Goal: Information Seeking & Learning: Learn about a topic

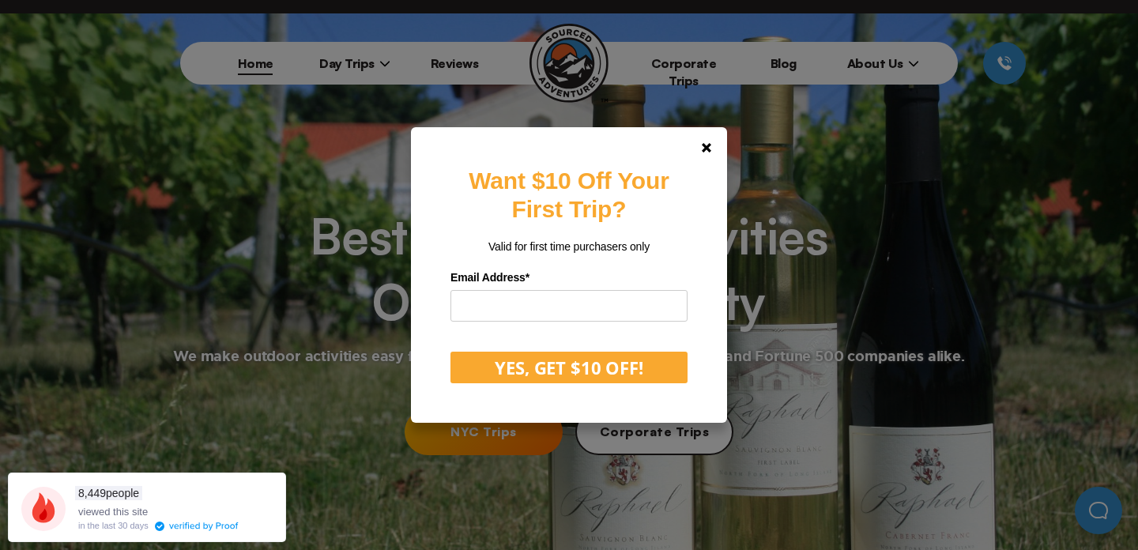
click at [351, 62] on div "Want $10 Off Your First Trip? Valid for first time purchasers only Email Addres…" at bounding box center [569, 275] width 1138 height 550
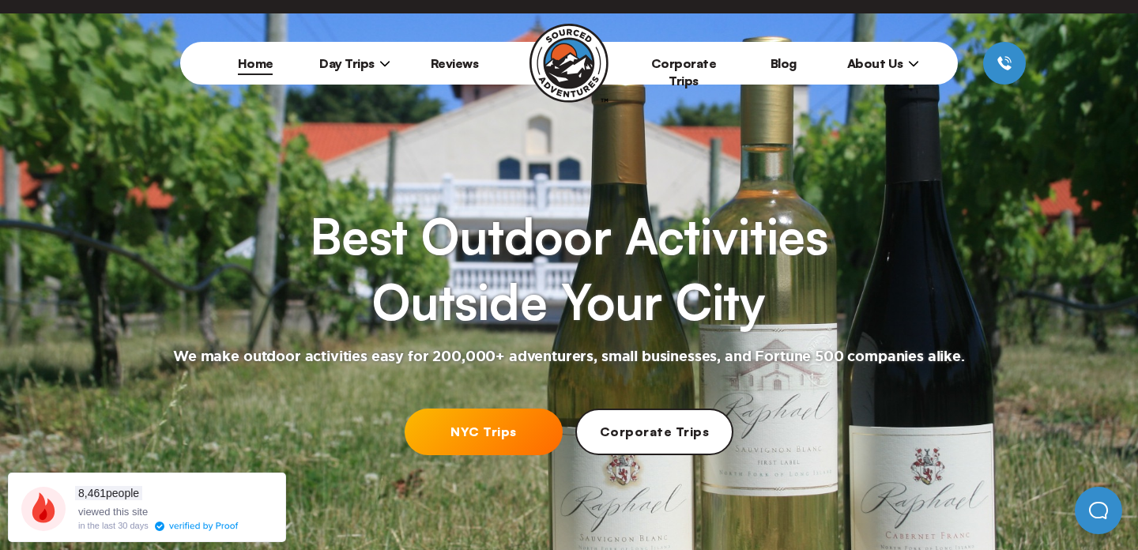
click at [356, 62] on span "Day Trips" at bounding box center [354, 63] width 71 height 16
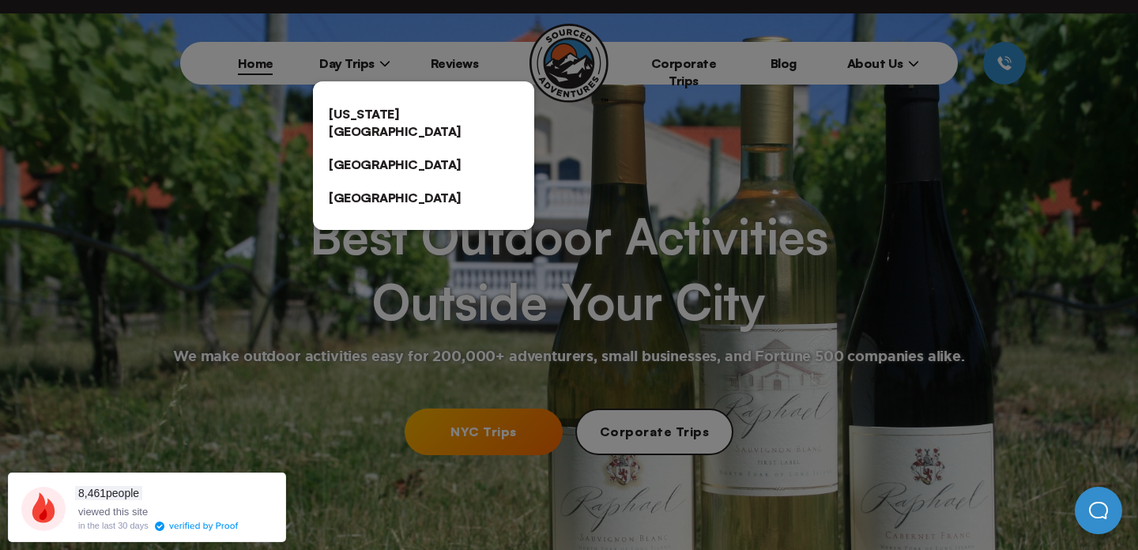
click at [386, 118] on link "[US_STATE][GEOGRAPHIC_DATA]" at bounding box center [423, 122] width 221 height 51
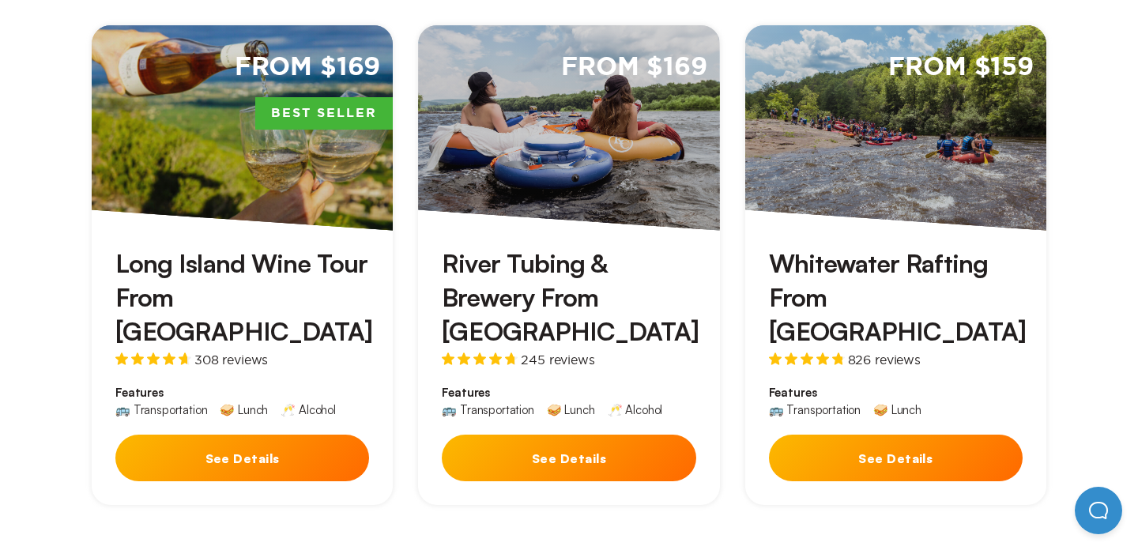
scroll to position [530, 0]
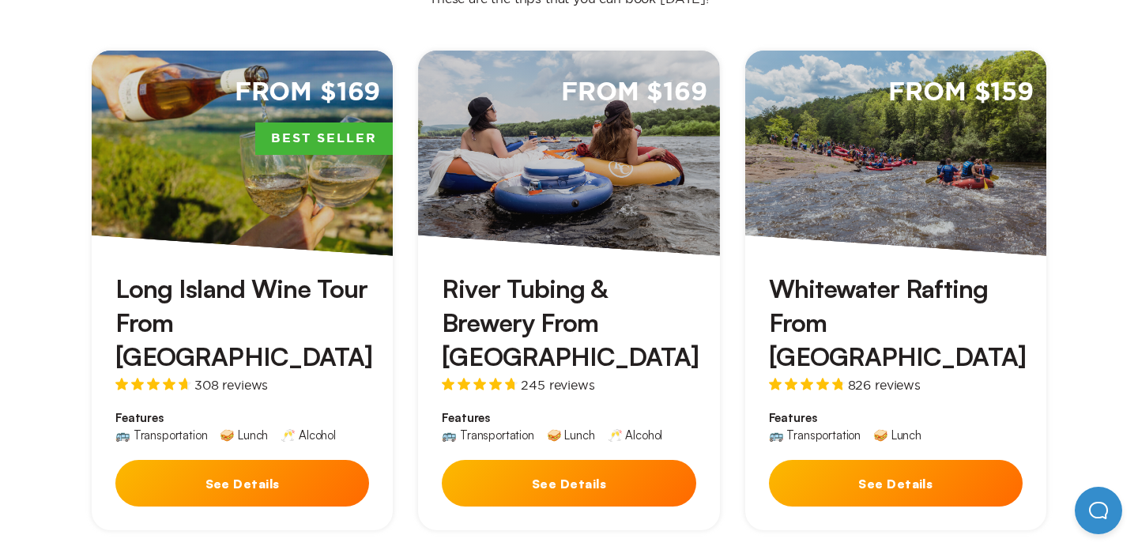
click at [874, 460] on button "See Details" at bounding box center [896, 483] width 254 height 47
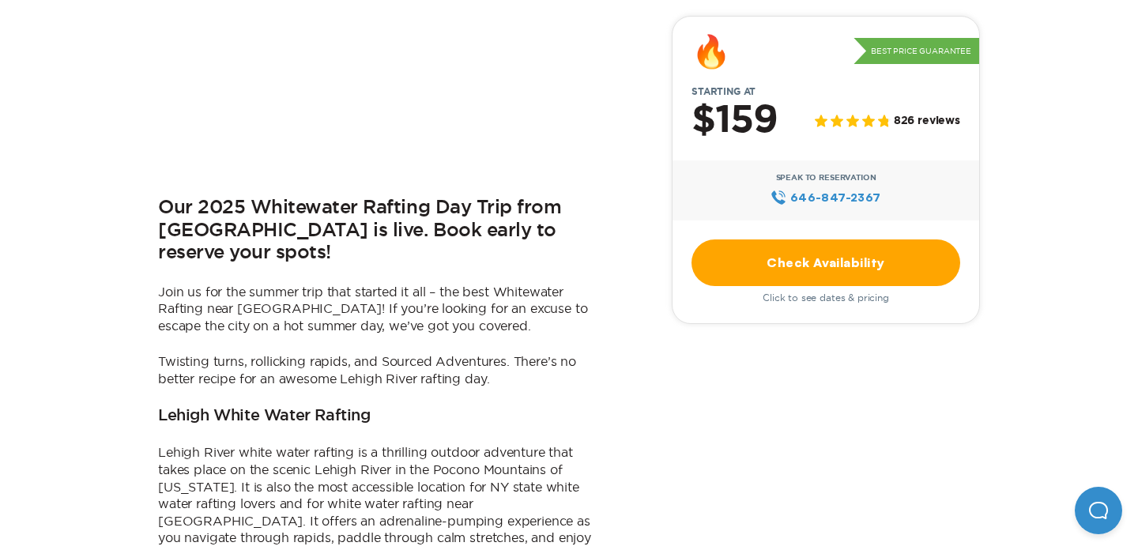
scroll to position [634, 0]
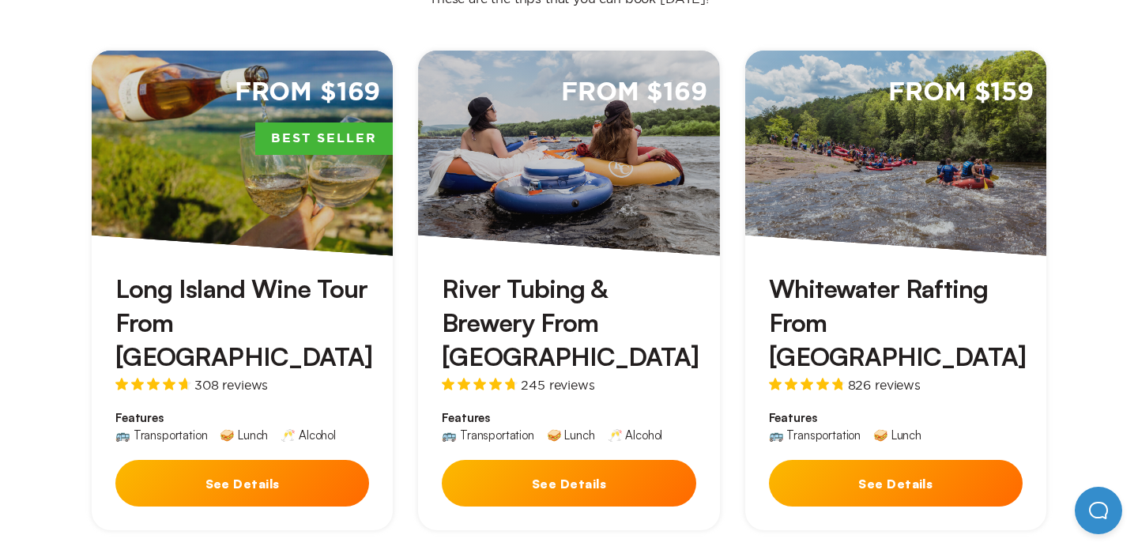
click at [548, 460] on button "See Details" at bounding box center [569, 483] width 254 height 47
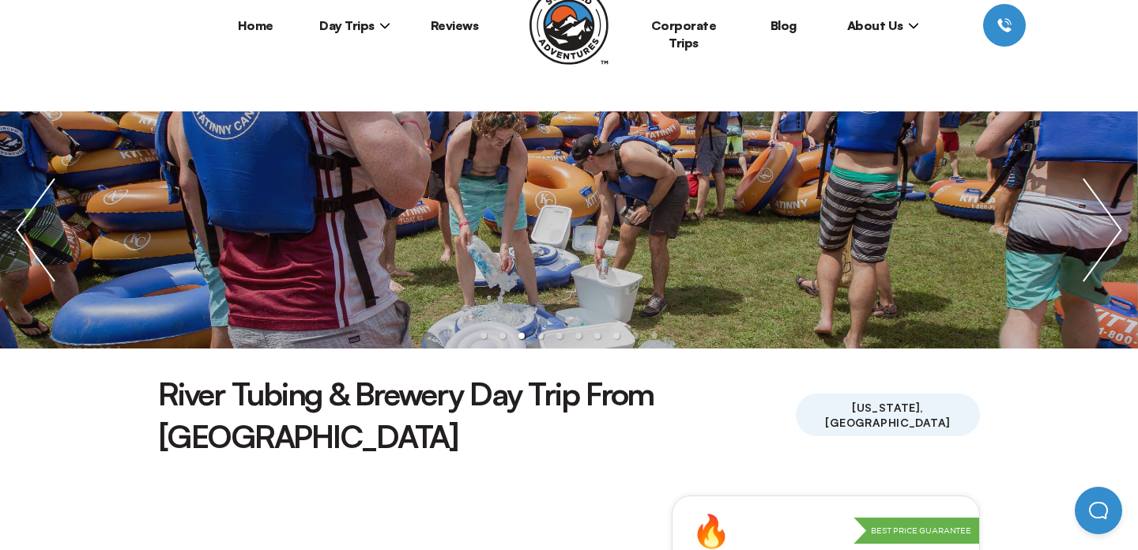
scroll to position [63, 0]
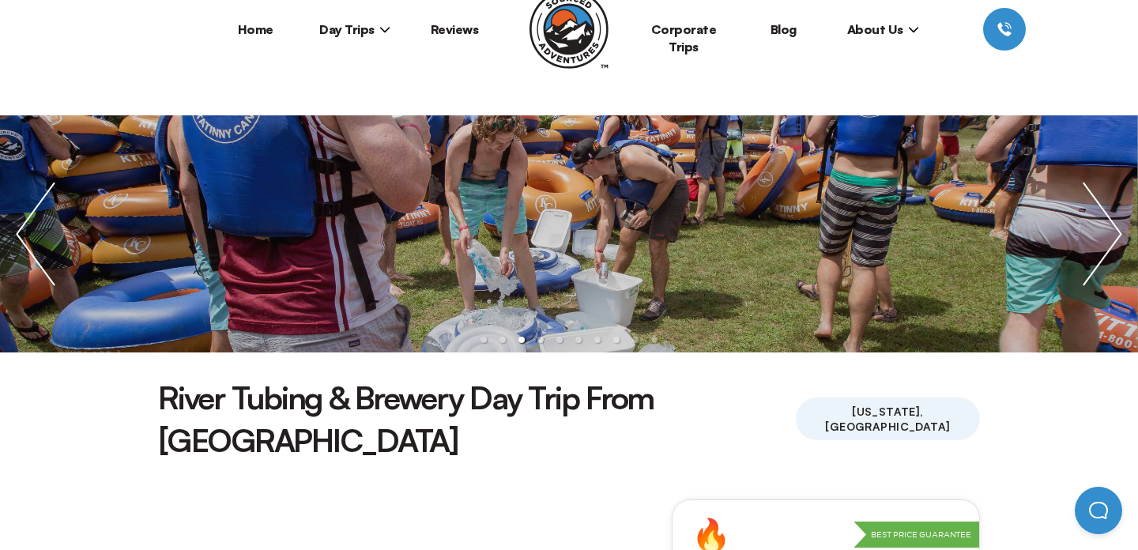
click at [1096, 240] on img "next slide / item" at bounding box center [1102, 233] width 71 height 237
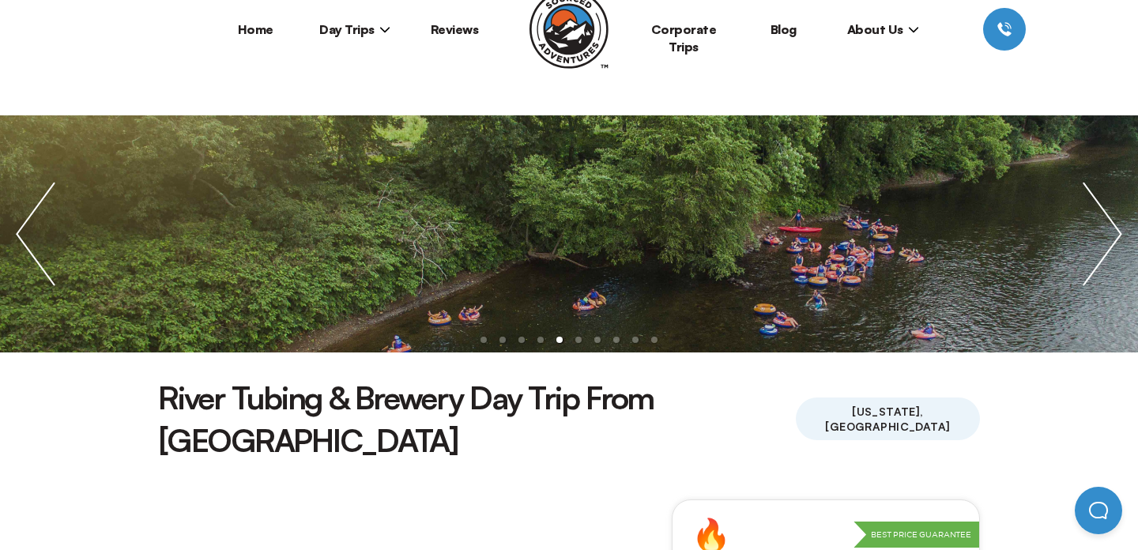
click at [1101, 235] on img "next slide / item" at bounding box center [1102, 233] width 71 height 237
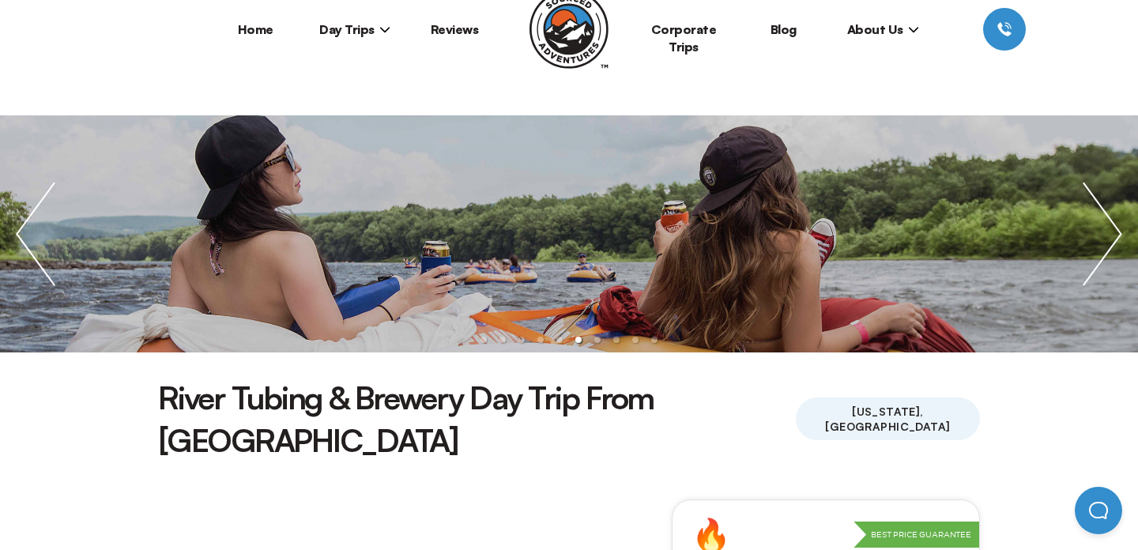
click at [27, 271] on img "previous slide / item" at bounding box center [35, 233] width 71 height 237
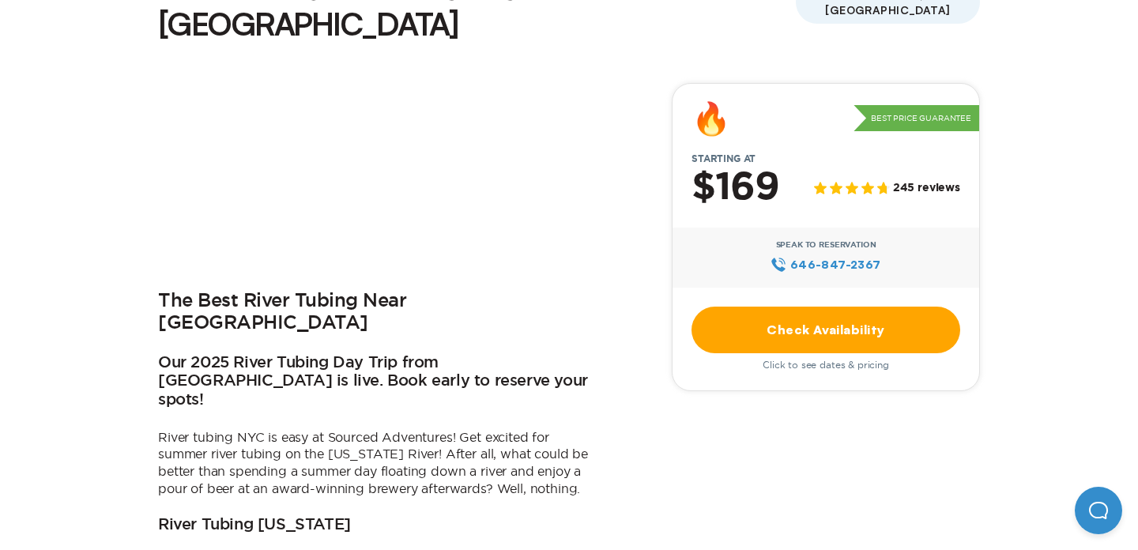
scroll to position [493, 0]
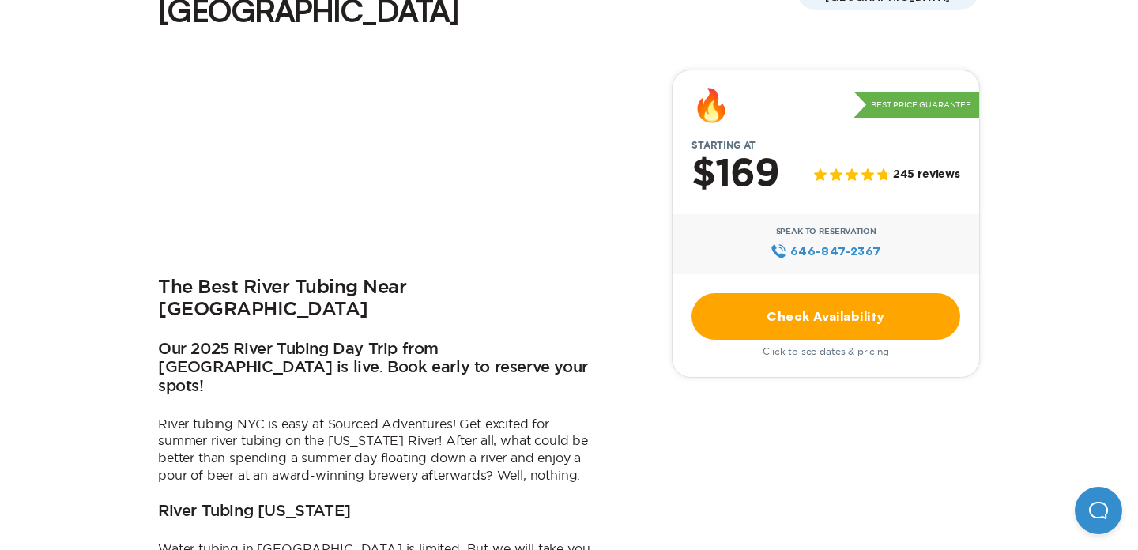
scroll to position [530, 0]
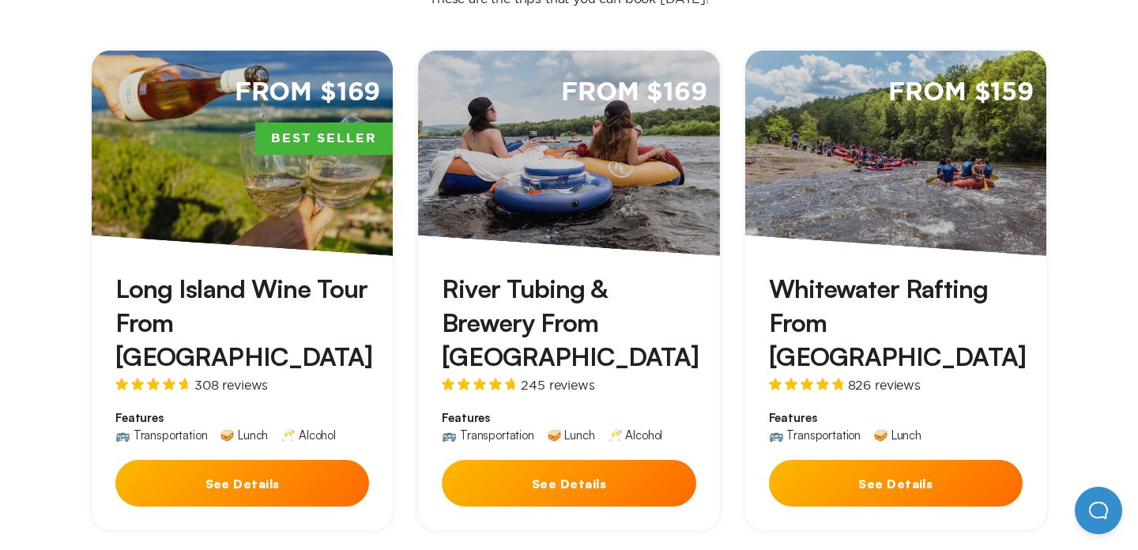
click at [972, 460] on button "See Details" at bounding box center [896, 483] width 254 height 47
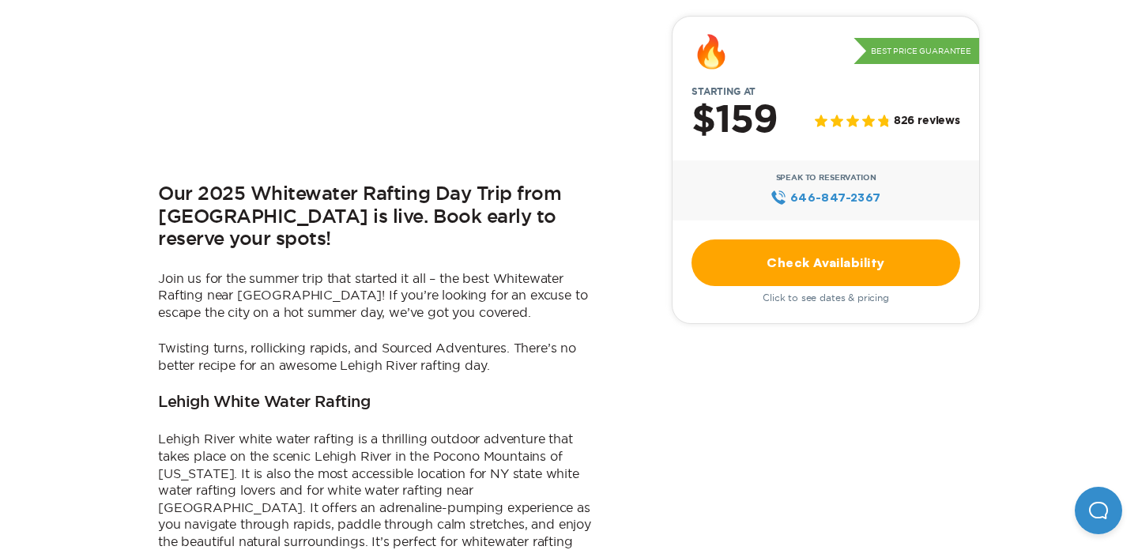
scroll to position [567, 0]
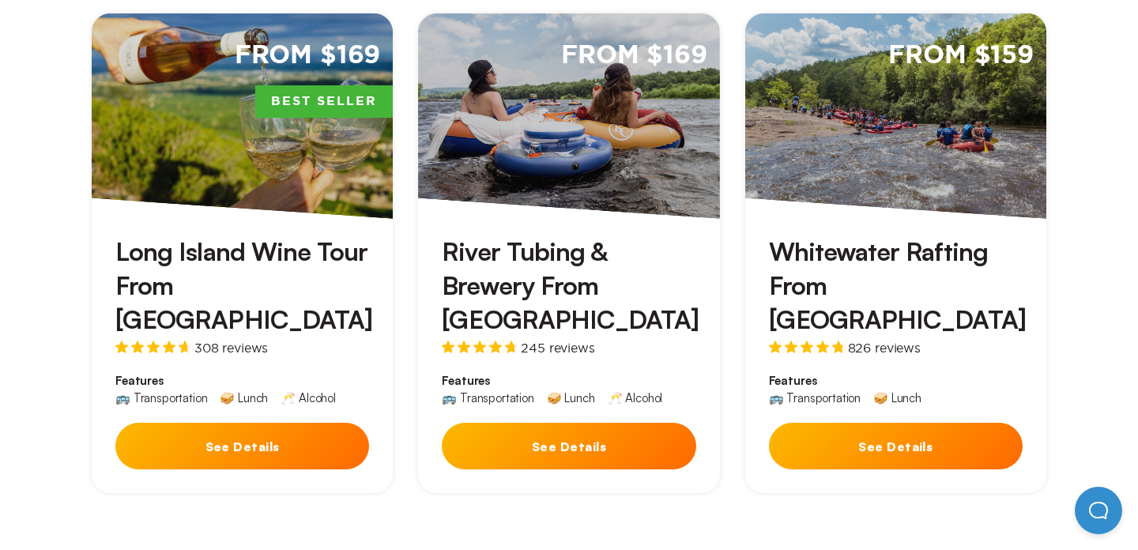
scroll to position [530, 0]
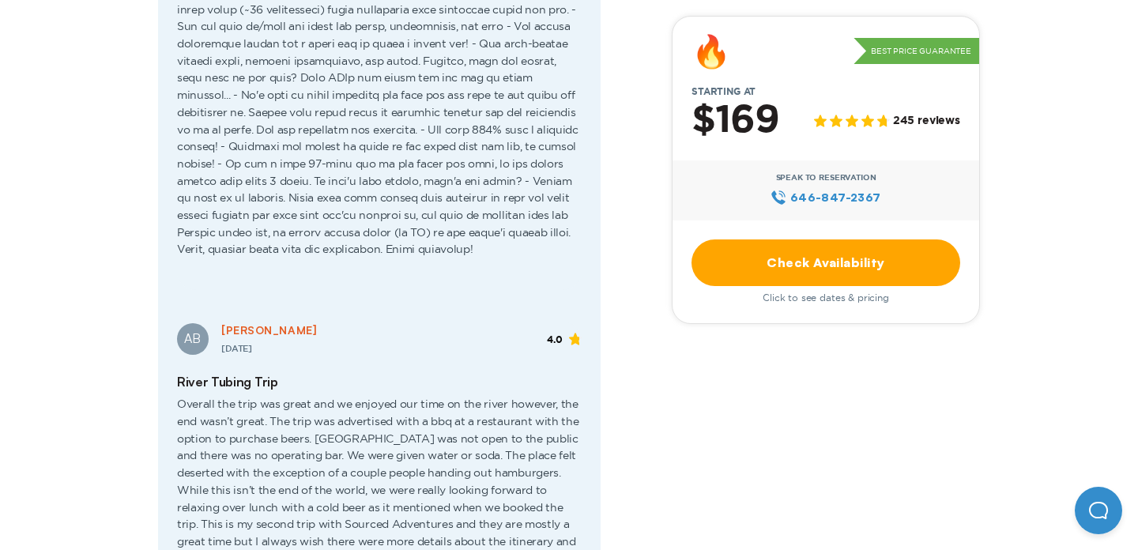
scroll to position [3205, 0]
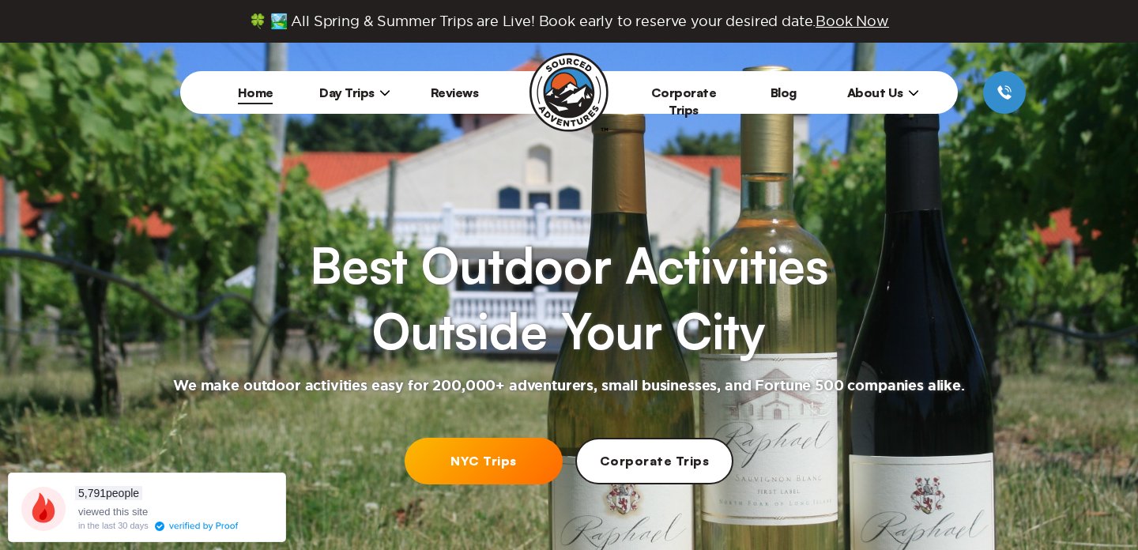
click at [375, 97] on span "Day Trips" at bounding box center [354, 93] width 71 height 16
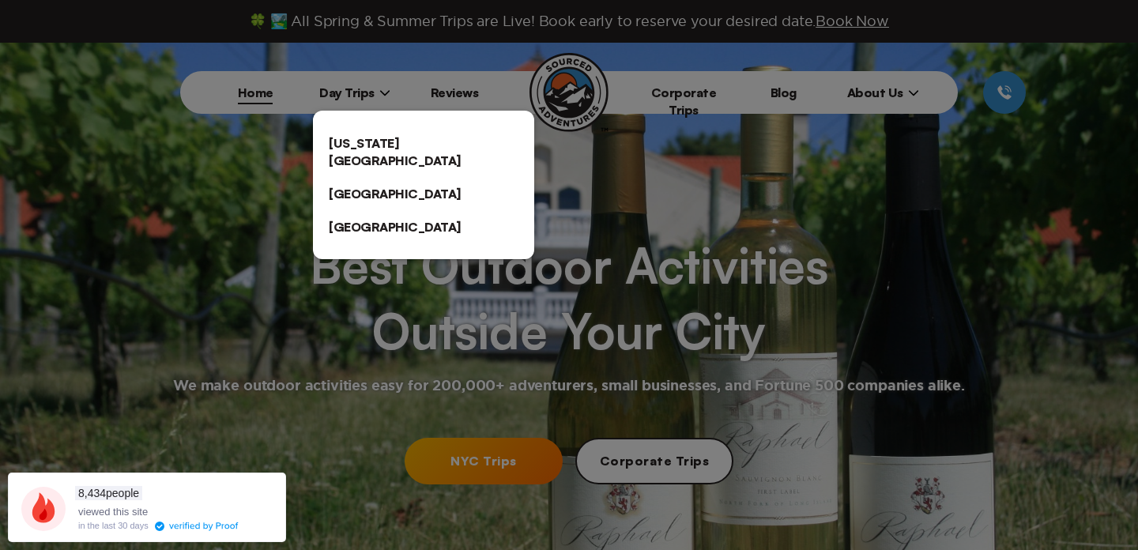
click at [372, 138] on link "[US_STATE][GEOGRAPHIC_DATA]" at bounding box center [423, 151] width 221 height 51
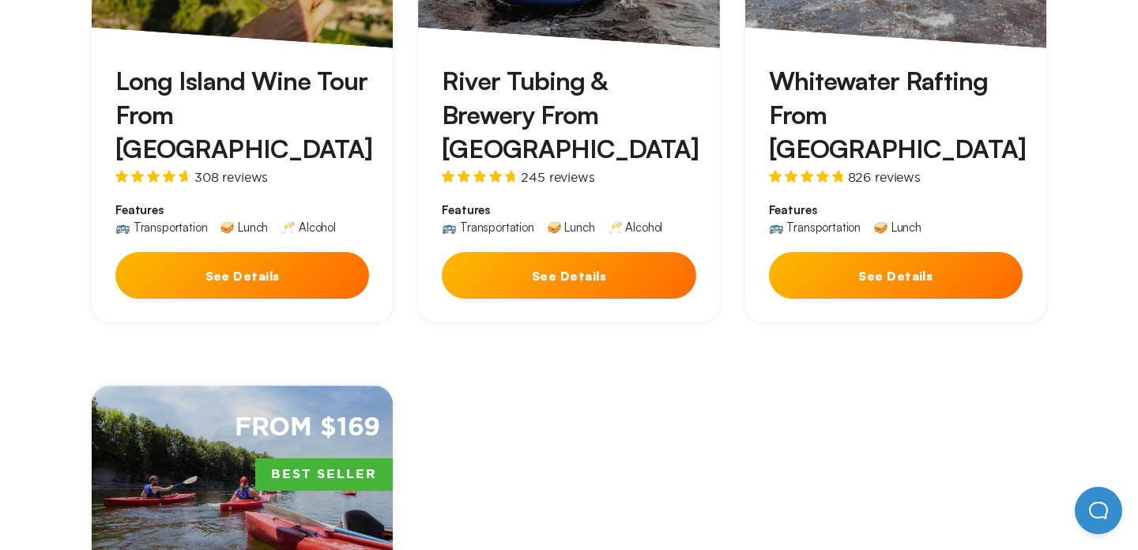
scroll to position [734, 0]
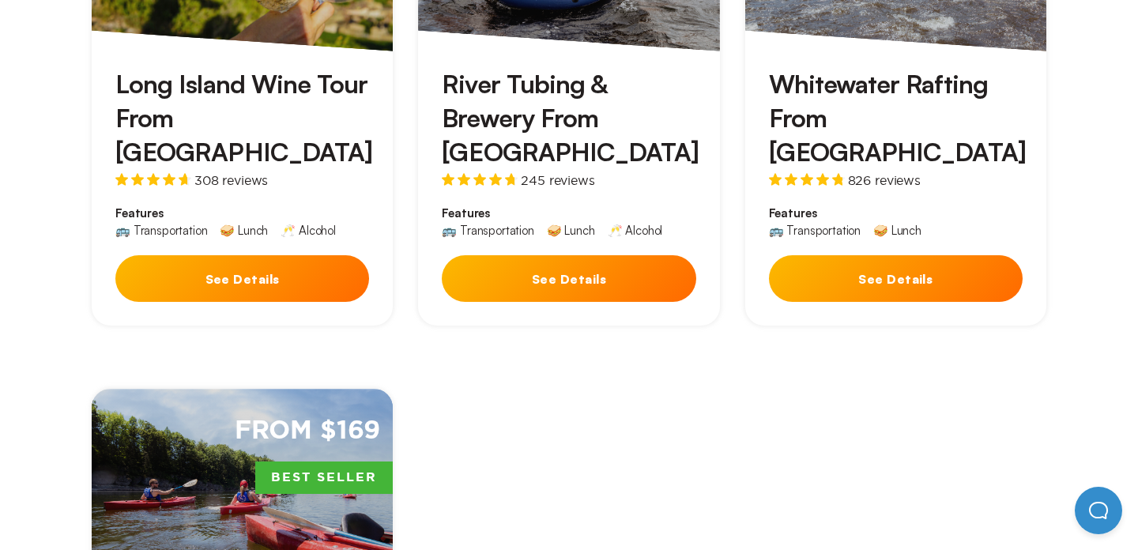
click at [553, 111] on div "River Tubing & Brewery From NYC 245 reviews" at bounding box center [569, 127] width 254 height 120
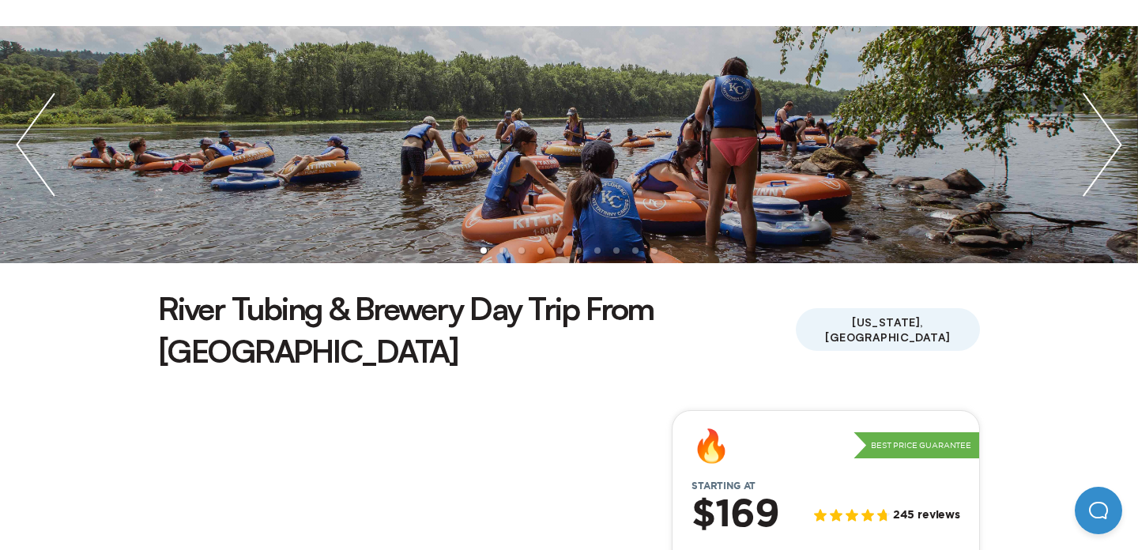
scroll to position [160, 0]
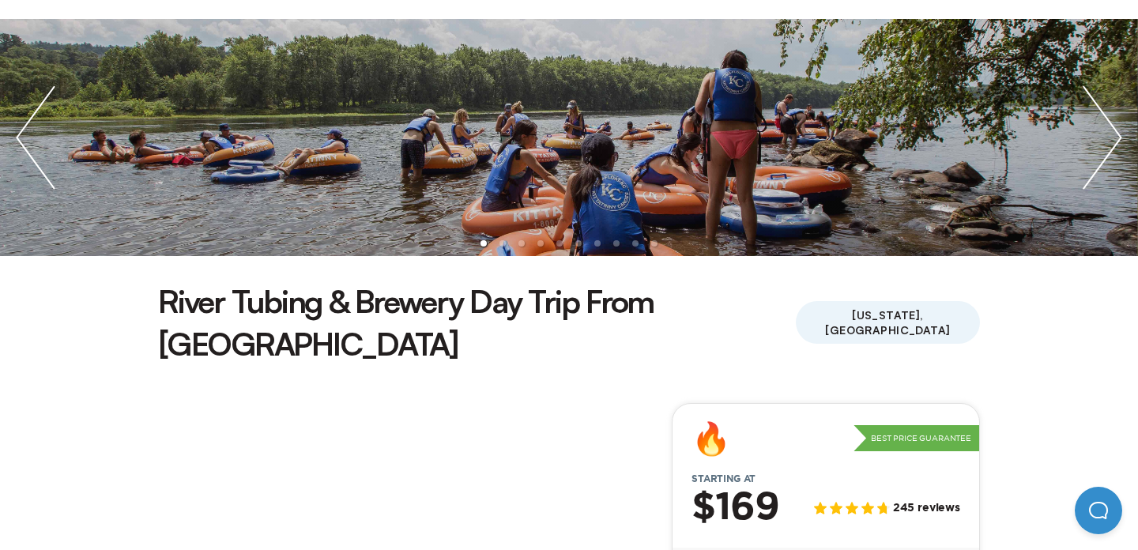
click at [1090, 152] on img "next slide / item" at bounding box center [1102, 137] width 71 height 237
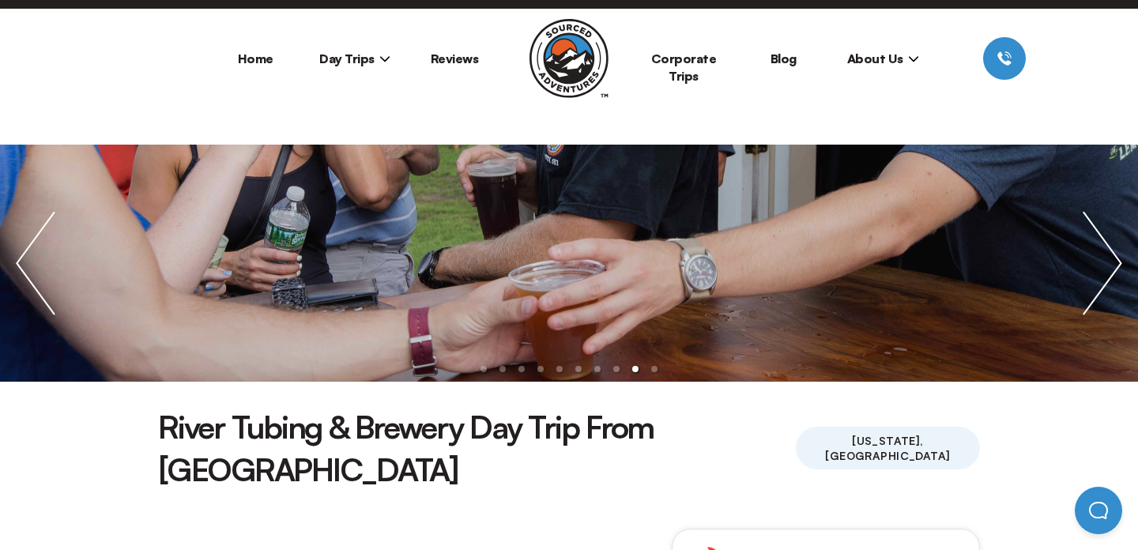
scroll to position [37, 0]
